Goal: Go to known website: Access a specific website the user already knows

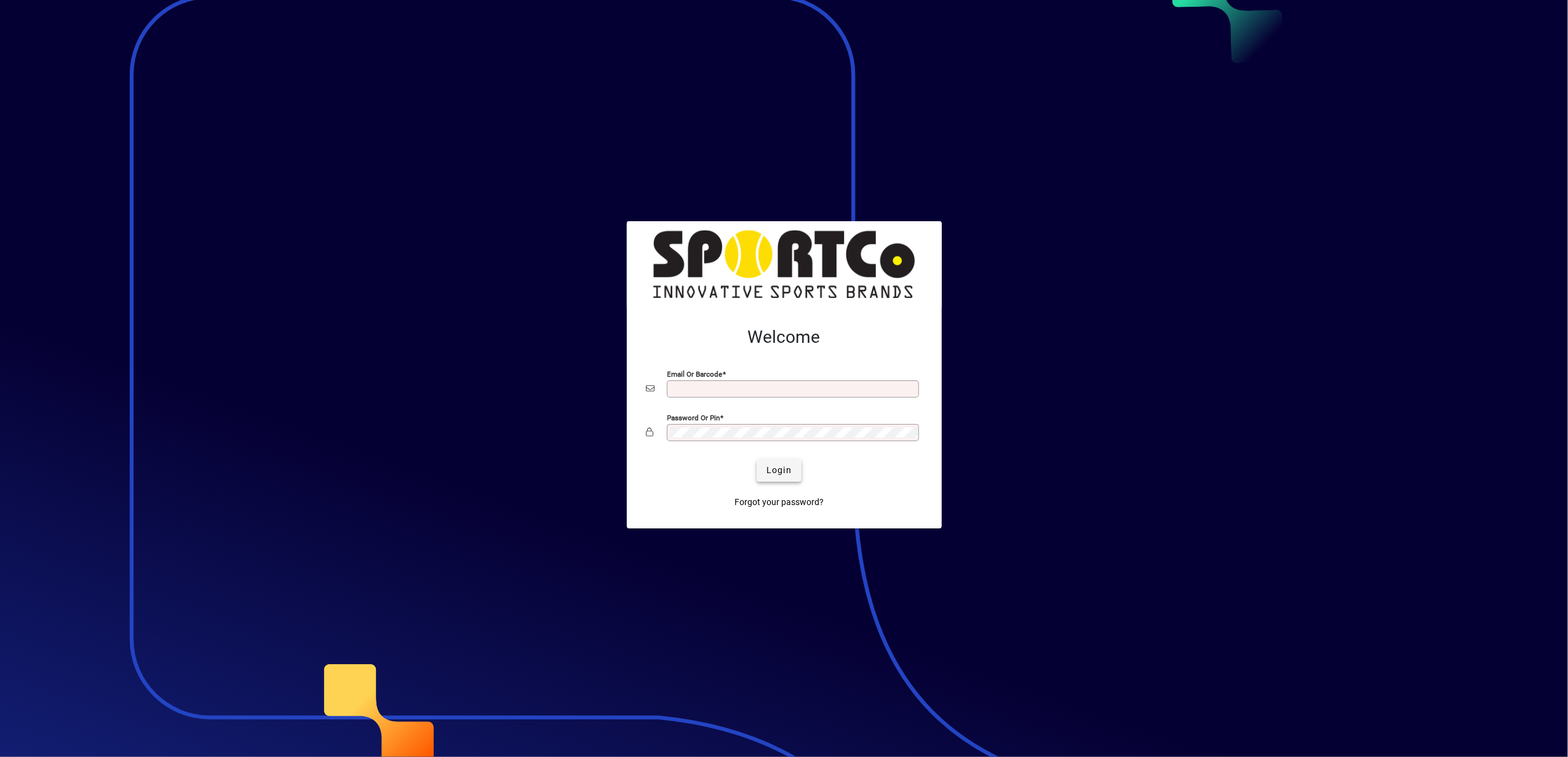
type input "**********"
click at [780, 472] on span "Login" at bounding box center [779, 471] width 25 height 13
